Goal: Task Accomplishment & Management: Manage account settings

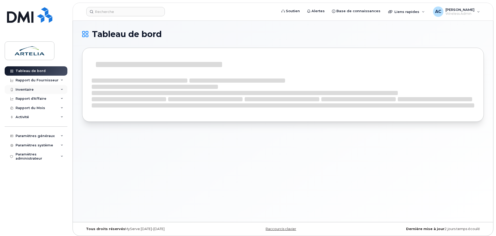
click at [30, 89] on div "Inventaire" at bounding box center [25, 90] width 18 height 4
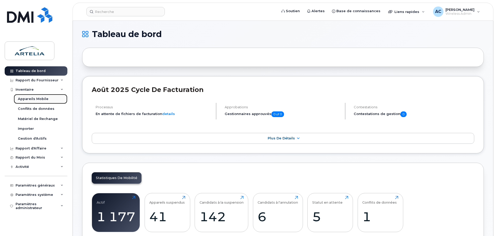
click at [29, 97] on div "Appareils Mobile" at bounding box center [33, 99] width 31 height 5
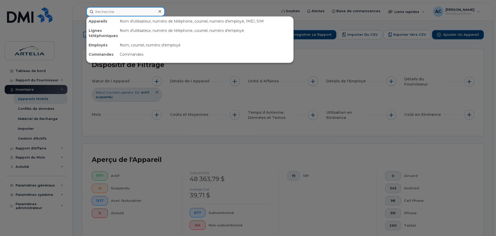
click at [112, 13] on input at bounding box center [125, 11] width 78 height 9
type input "spare"
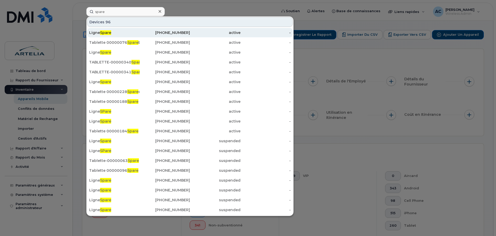
click at [102, 33] on span "Spare" at bounding box center [105, 32] width 11 height 5
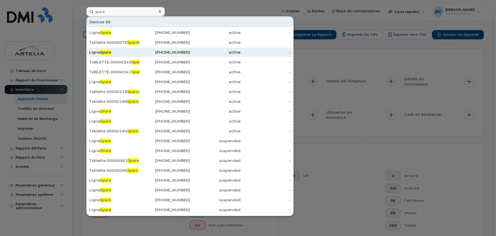
click at [129, 52] on div "Ligne Spare" at bounding box center [114, 52] width 51 height 5
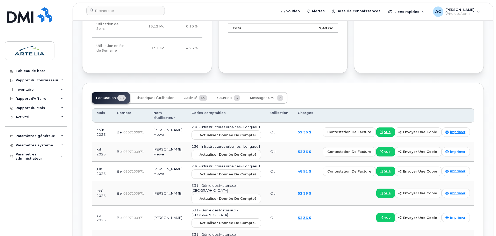
scroll to position [415, 0]
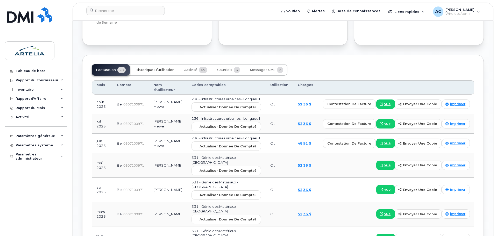
click at [149, 68] on span "Historique d’utilisation" at bounding box center [154, 70] width 39 height 4
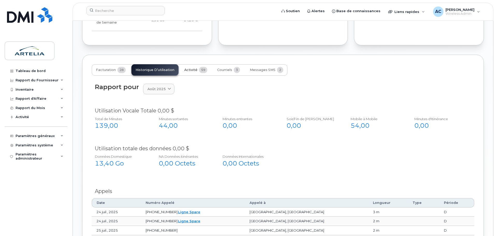
click at [191, 64] on button "Activité 59" at bounding box center [195, 69] width 31 height 11
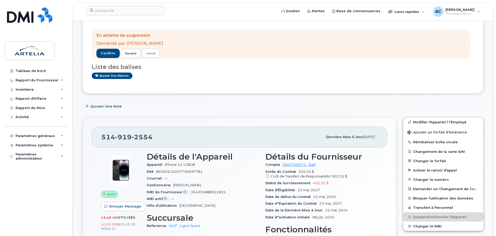
scroll to position [0, 0]
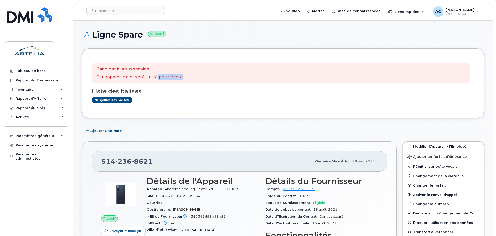
drag, startPoint x: 159, startPoint y: 75, endPoint x: 209, endPoint y: 77, distance: 50.8
click at [209, 77] on div "Candidat à la suspension Cet appareil n'a pas été utilisé pour 7 mois" at bounding box center [281, 73] width 378 height 20
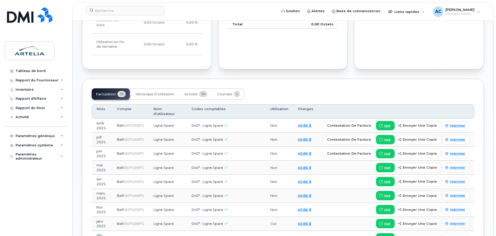
click at [187, 119] on td "Ligne Spare" at bounding box center [168, 126] width 38 height 14
click at [190, 92] on span "Activité" at bounding box center [190, 94] width 13 height 4
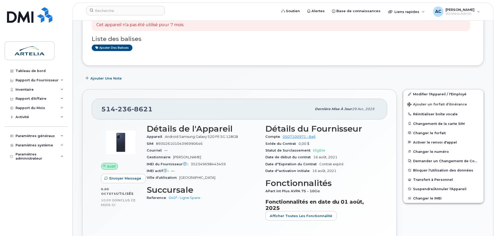
scroll to position [130, 0]
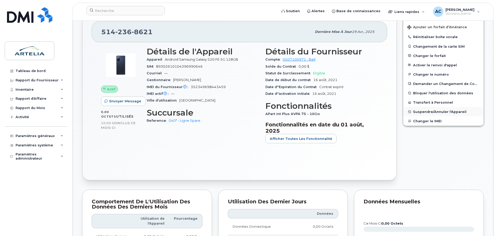
click at [425, 110] on span "Suspendre/Annuler l'Appareil" at bounding box center [439, 112] width 53 height 4
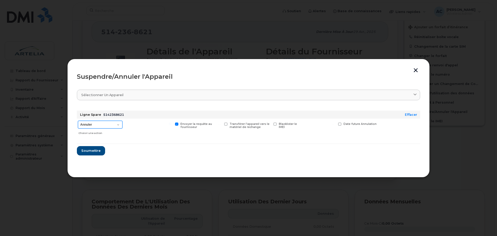
click at [104, 128] on select "Annuler Suspendre - Prolonger la suspension Suspendre - Tarif réduit Suspendre …" at bounding box center [100, 125] width 45 height 8
click at [411, 69] on header "Suspendre/Annuler l'Appareil" at bounding box center [249, 76] width 344 height 17
drag, startPoint x: 418, startPoint y: 70, endPoint x: 414, endPoint y: 71, distance: 3.9
click at [418, 70] on button "button" at bounding box center [416, 70] width 8 height 5
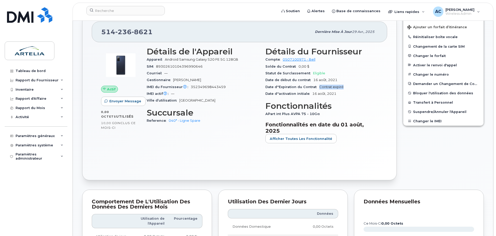
drag, startPoint x: 319, startPoint y: 86, endPoint x: 345, endPoint y: 85, distance: 25.4
click at [345, 85] on div "Date d''Expiration du Contrat Contrat expiré" at bounding box center [321, 87] width 112 height 7
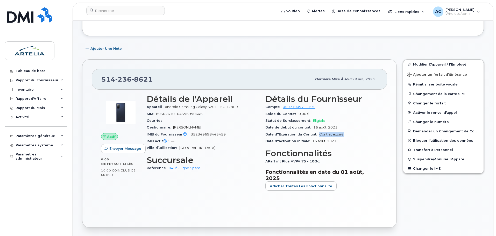
scroll to position [78, 0]
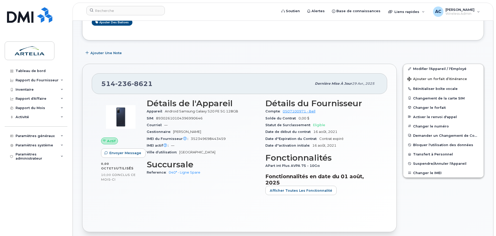
click at [152, 86] on div "514 236 8621" at bounding box center [206, 83] width 210 height 11
drag, startPoint x: 152, startPoint y: 83, endPoint x: 98, endPoint y: 81, distance: 53.7
click at [98, 81] on div "514 236 8621 Dernière mise à jour 29 avr., 2025" at bounding box center [239, 83] width 295 height 21
copy span "514 236 8621"
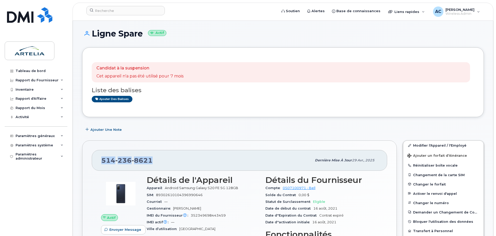
scroll to position [0, 0]
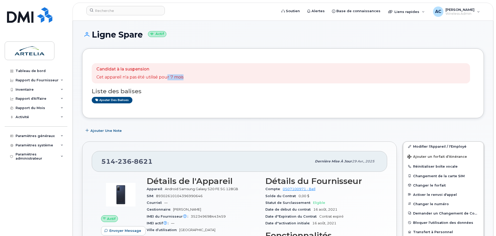
drag, startPoint x: 181, startPoint y: 78, endPoint x: 210, endPoint y: 77, distance: 29.6
click at [210, 77] on div "Candidat à la suspension Cet appareil n'a pas été utilisé pour 7 mois" at bounding box center [281, 73] width 378 height 20
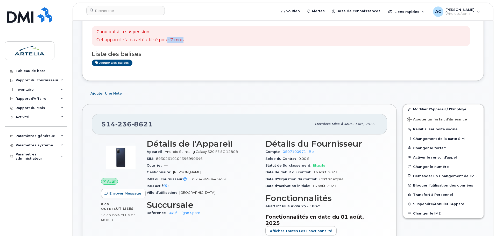
scroll to position [104, 0]
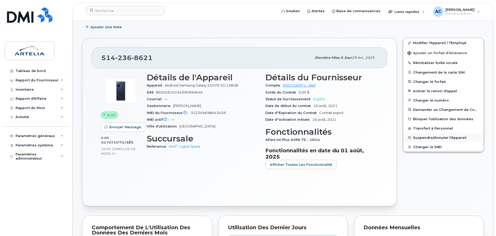
click at [435, 138] on span "Suspendre/Annuler l'Appareil" at bounding box center [439, 138] width 53 height 4
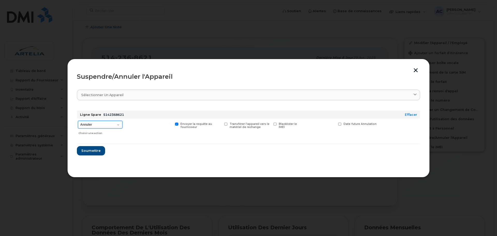
click at [118, 122] on select "Annuler Suspendre - Prolonger la suspension Suspendre - Tarif réduit Suspendre …" at bounding box center [100, 125] width 45 height 8
click at [156, 116] on div "Ligne Spare 5142368621" at bounding box center [235, 115] width 312 height 8
click at [95, 150] on span "Soumettre" at bounding box center [90, 150] width 19 height 5
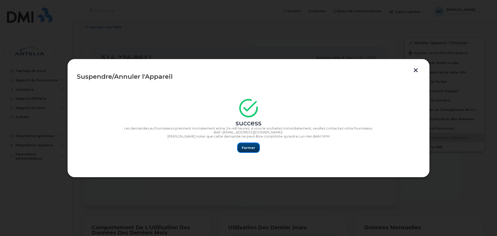
click at [245, 147] on span "Fermer" at bounding box center [248, 147] width 13 height 5
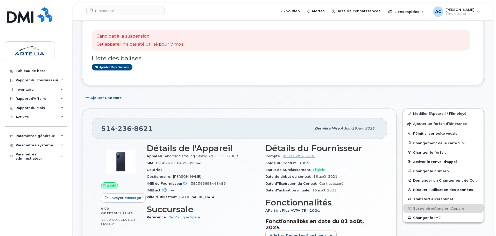
scroll to position [0, 0]
